Goal: Find specific page/section

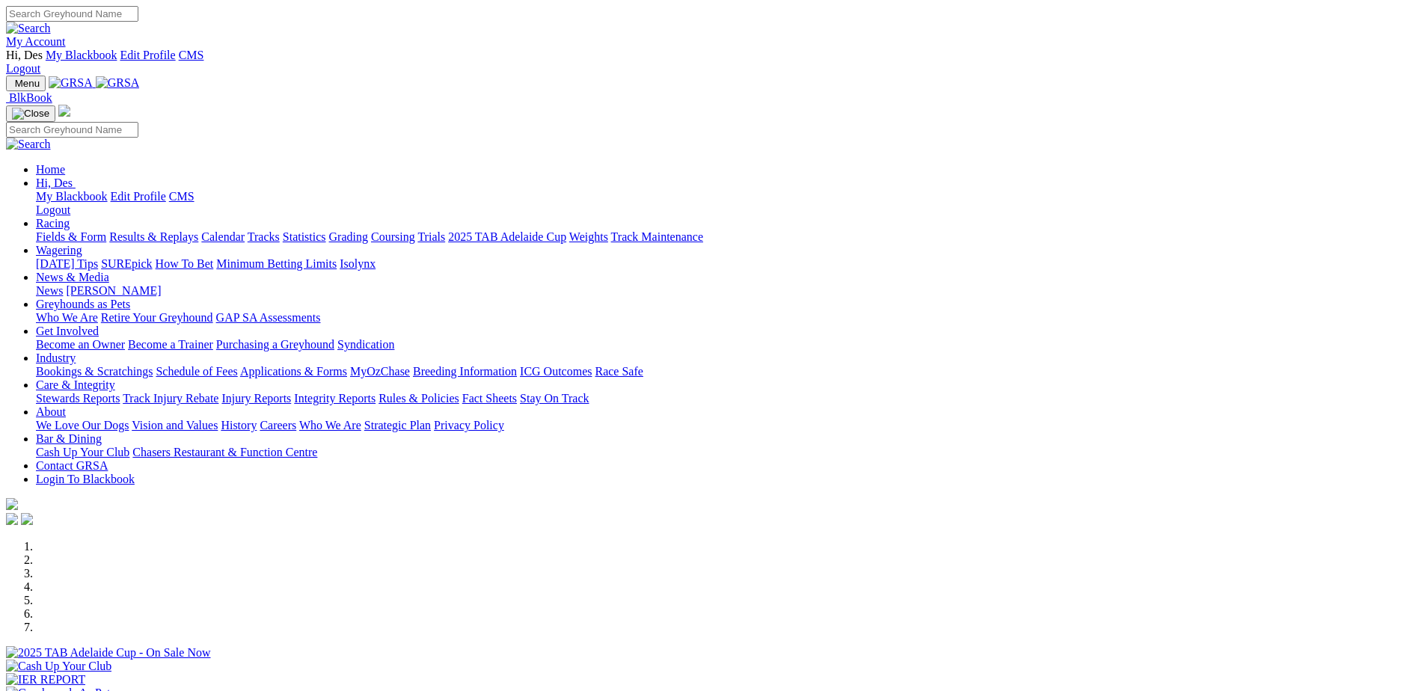
click at [459, 392] on link "Rules & Policies" at bounding box center [419, 398] width 81 height 13
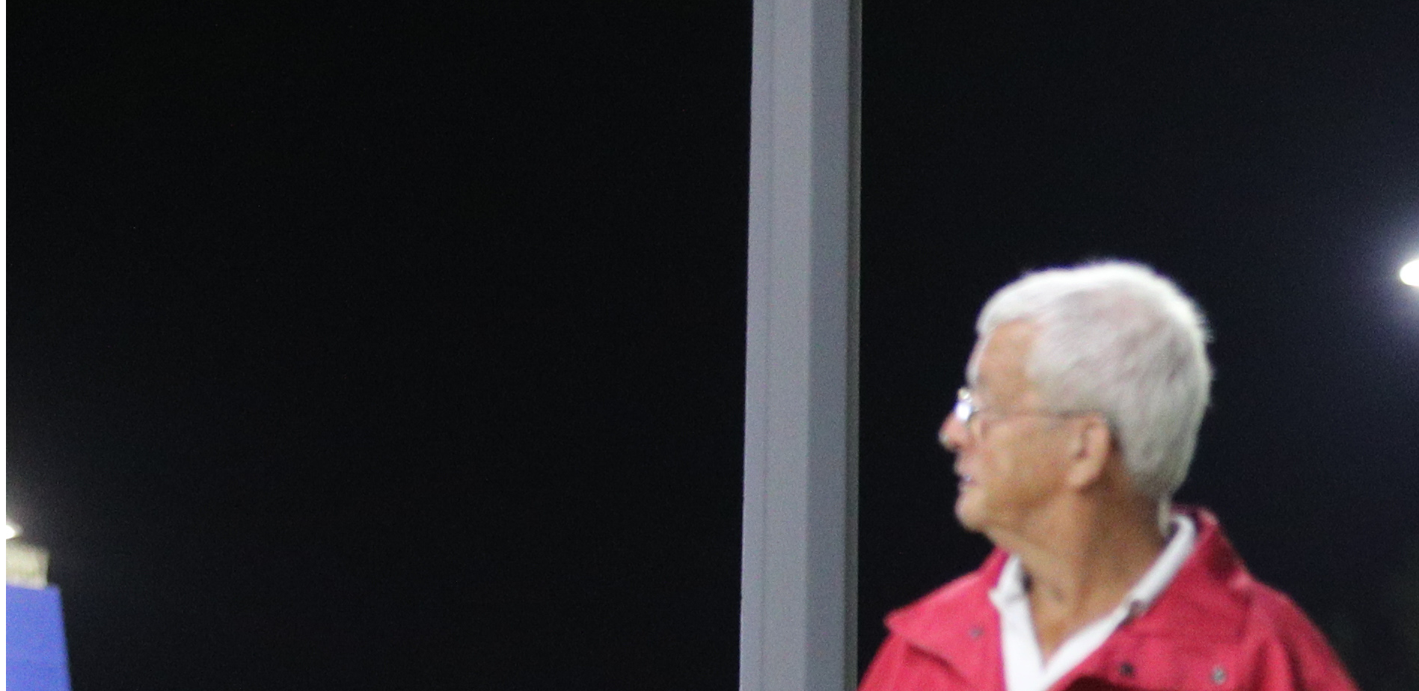
scroll to position [673, 0]
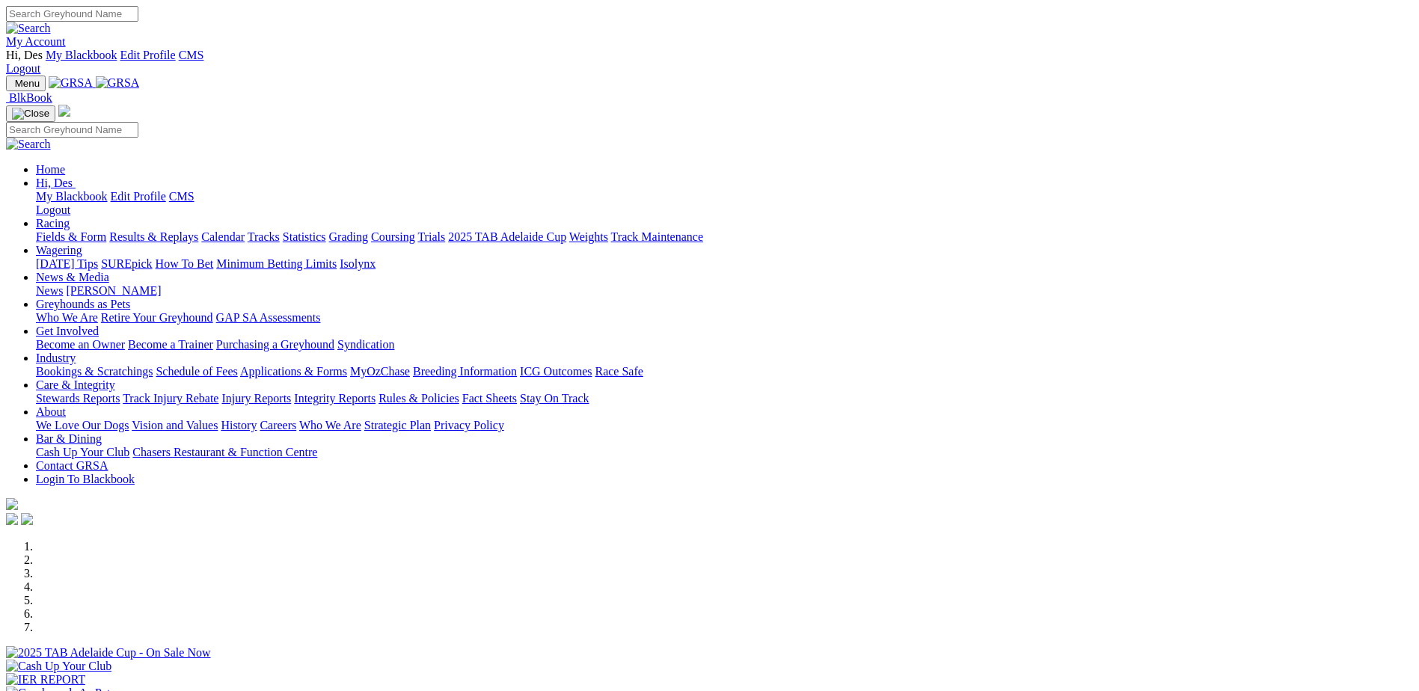
click at [347, 365] on link "Applications & Forms" at bounding box center [293, 371] width 107 height 13
